Goal: Task Accomplishment & Management: Complete application form

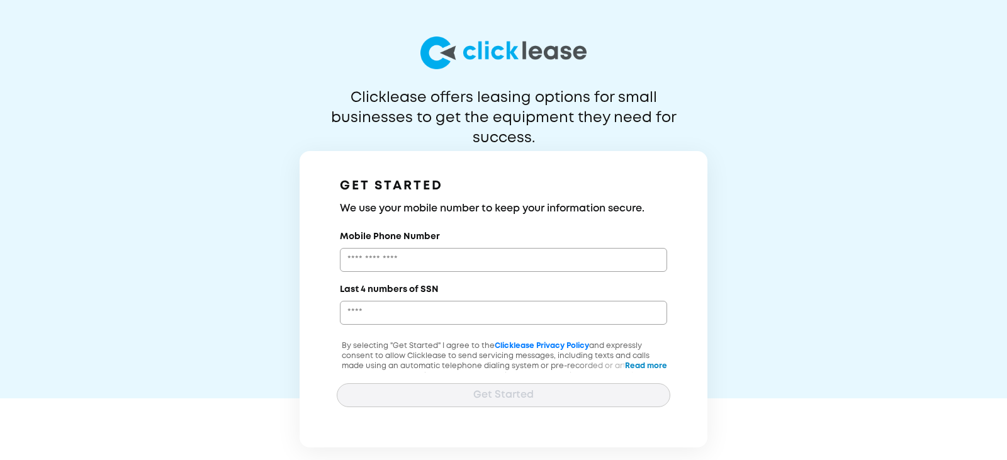
click at [551, 275] on div "Mobile Phone Number Last 4 numbers of SSN" at bounding box center [503, 282] width 333 height 106
